Goal: Transaction & Acquisition: Book appointment/travel/reservation

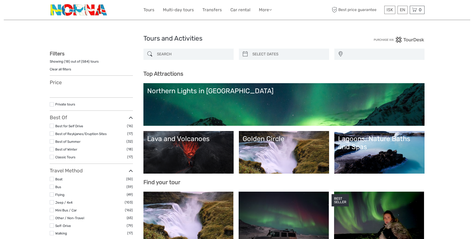
select select
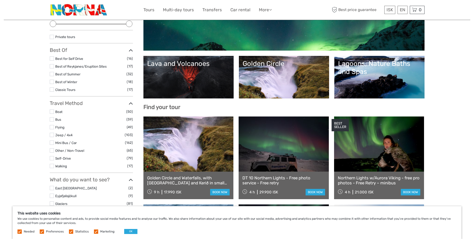
scroll to position [50, 0]
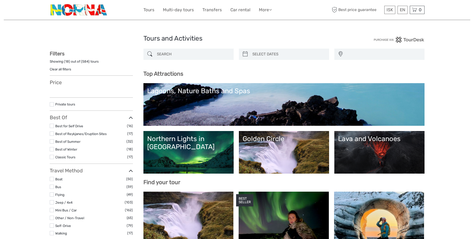
select select
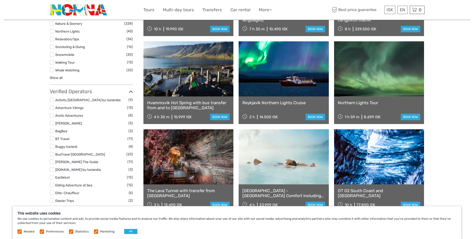
scroll to position [500, 0]
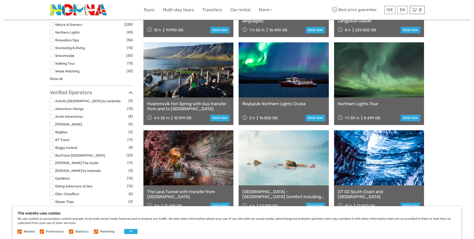
click at [204, 103] on link "Hvammsvík Hot Spring with bus transfer from and to [GEOGRAPHIC_DATA]" at bounding box center [188, 106] width 83 height 10
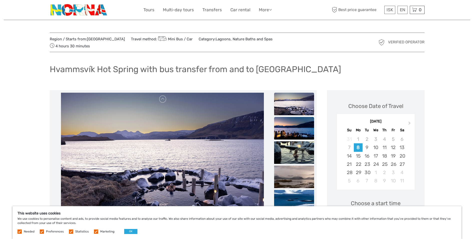
click at [294, 121] on img at bounding box center [294, 128] width 40 height 23
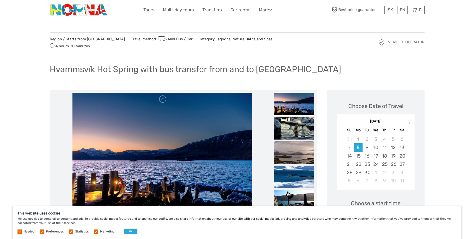
click at [290, 147] on img at bounding box center [294, 152] width 40 height 23
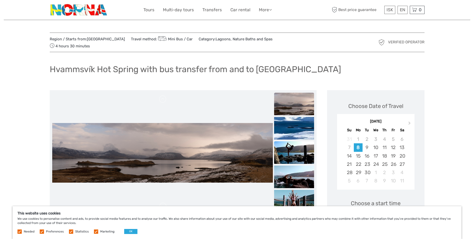
click at [298, 150] on img at bounding box center [294, 152] width 40 height 23
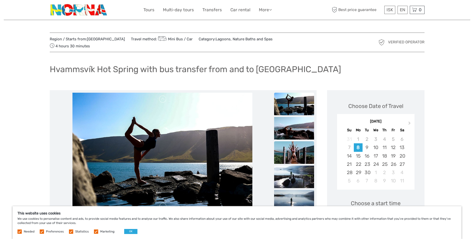
click at [304, 151] on img at bounding box center [294, 152] width 40 height 23
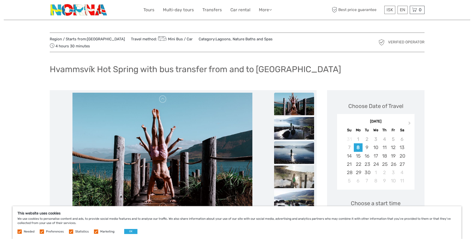
click at [302, 150] on img at bounding box center [294, 152] width 40 height 23
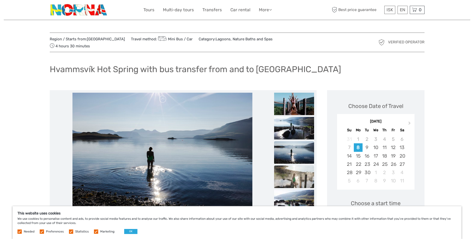
click at [301, 171] on img at bounding box center [294, 176] width 40 height 23
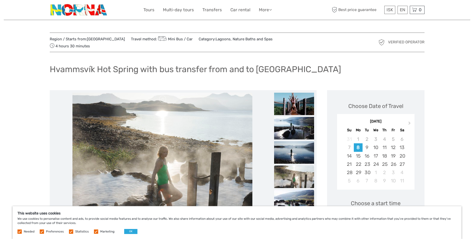
click at [296, 192] on img at bounding box center [294, 201] width 40 height 23
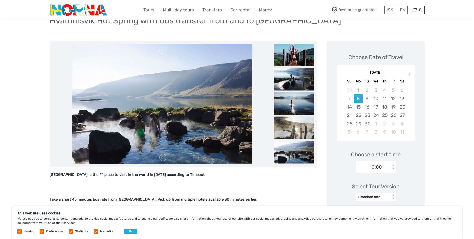
scroll to position [50, 0]
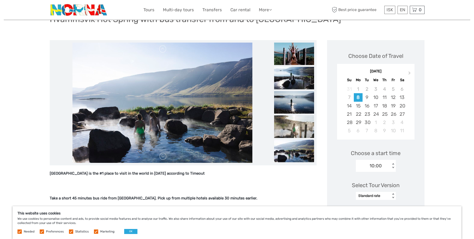
click at [301, 151] on img at bounding box center [294, 151] width 40 height 23
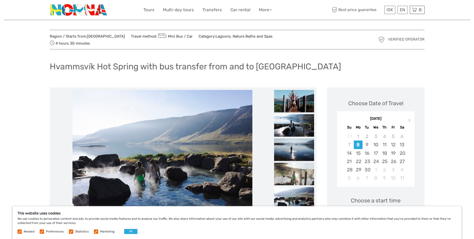
scroll to position [0, 0]
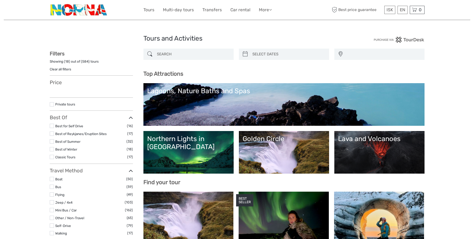
select select
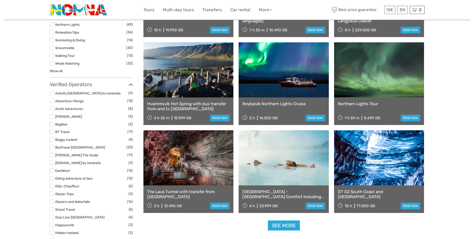
select select
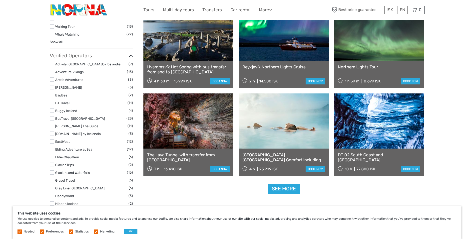
scroll to position [550, 0]
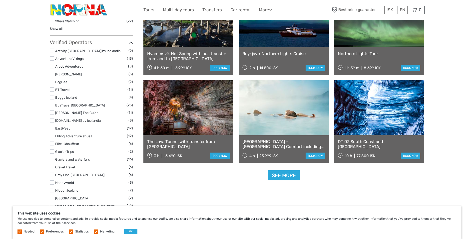
click at [274, 143] on link "[GEOGRAPHIC_DATA] - [GEOGRAPHIC_DATA] Comfort including admission" at bounding box center [284, 144] width 83 height 10
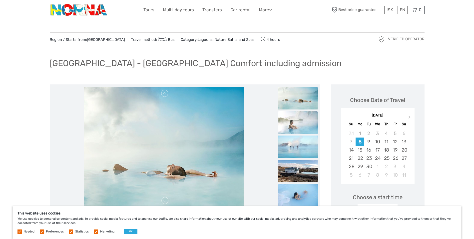
click at [294, 122] on img at bounding box center [298, 122] width 40 height 23
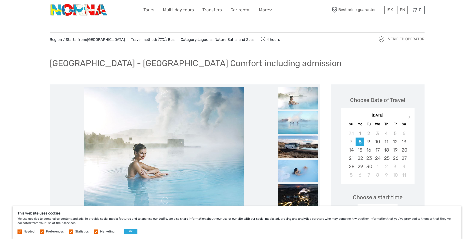
click at [297, 148] on img at bounding box center [298, 146] width 40 height 23
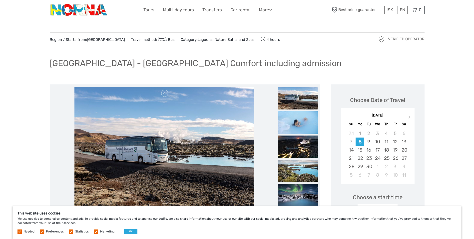
click at [301, 172] on img at bounding box center [298, 171] width 40 height 23
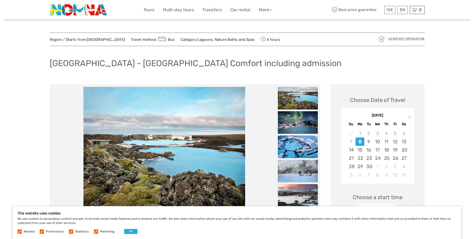
click at [300, 195] on img at bounding box center [298, 195] width 40 height 23
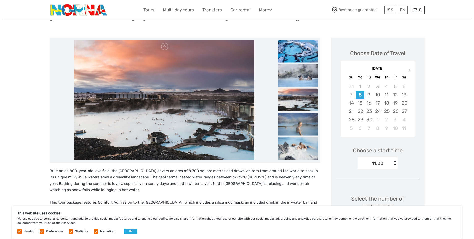
scroll to position [50, 0]
